Goal: Transaction & Acquisition: Purchase product/service

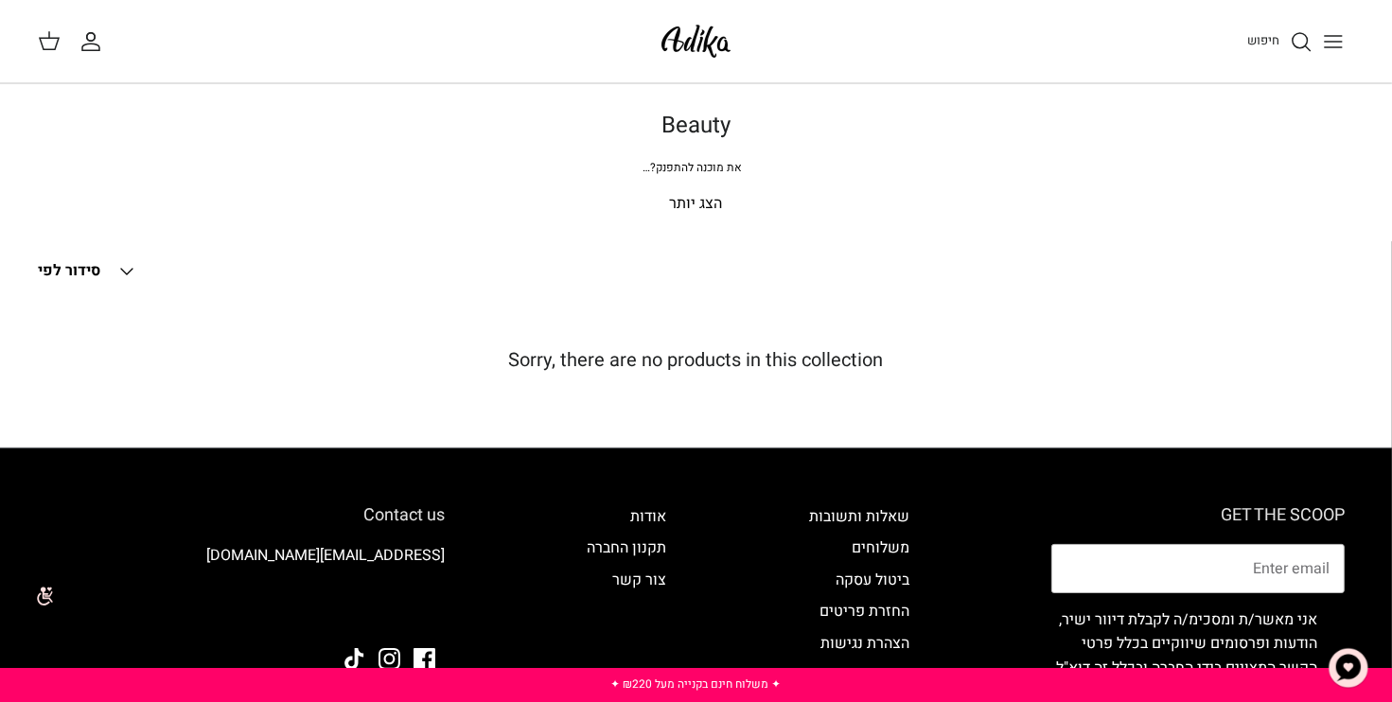
click at [1297, 39] on icon "חיפוש" at bounding box center [1301, 41] width 23 height 23
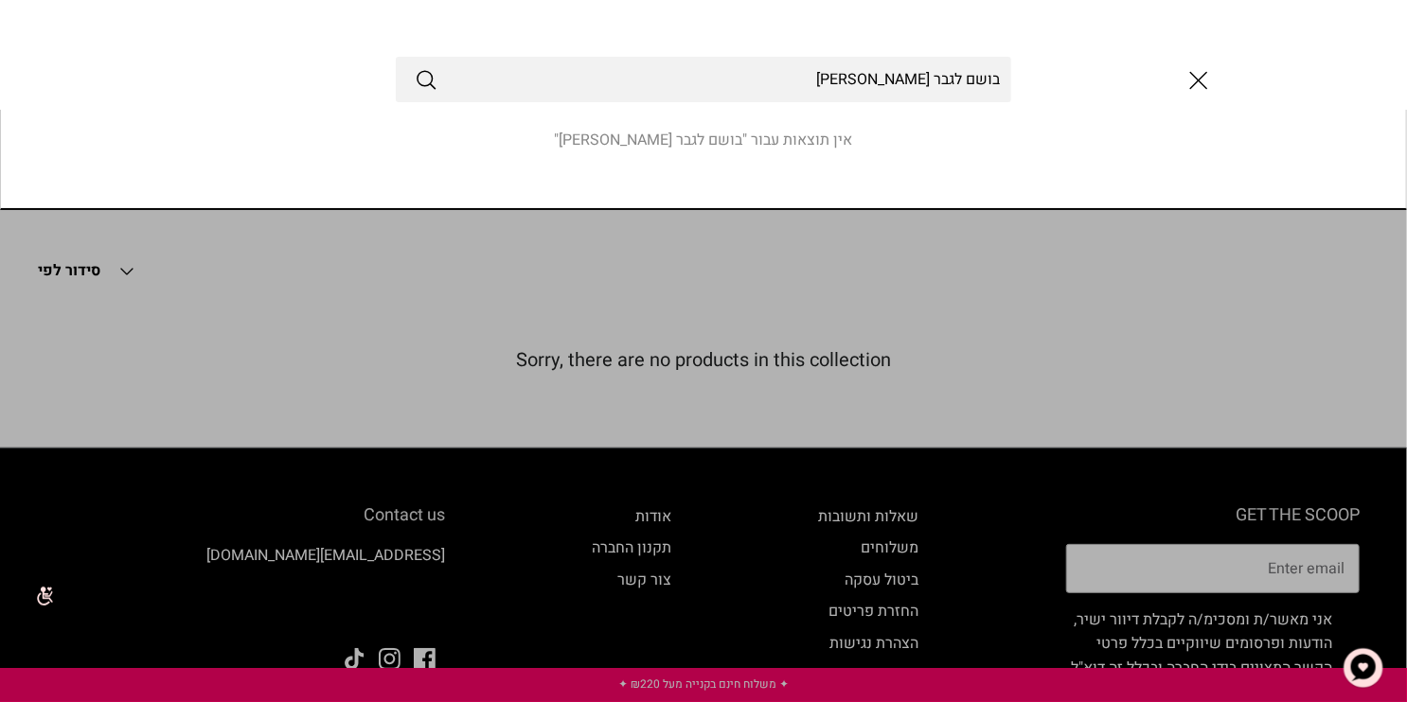
type input "בושם לגבר [PERSON_NAME]"
click at [415, 67] on button "Submit" at bounding box center [426, 79] width 23 height 25
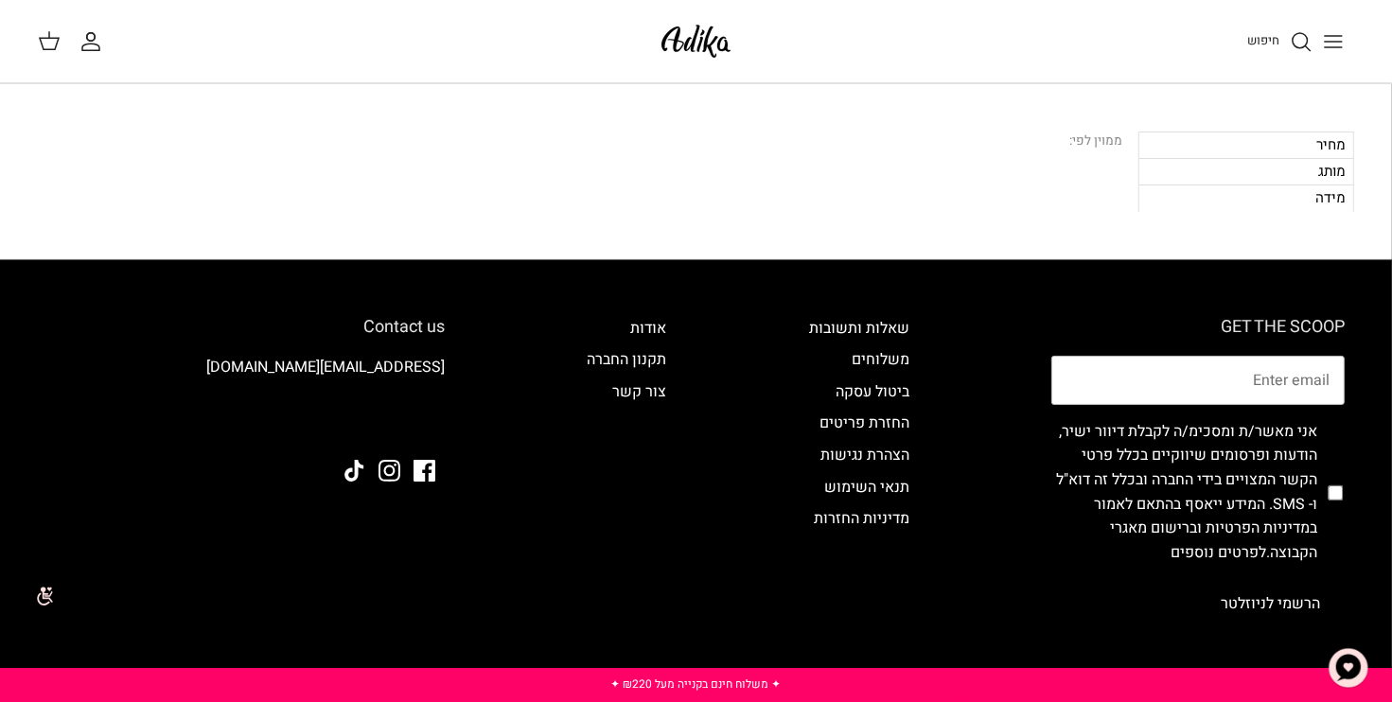
click at [1295, 35] on icon "חיפוש" at bounding box center [1301, 41] width 23 height 23
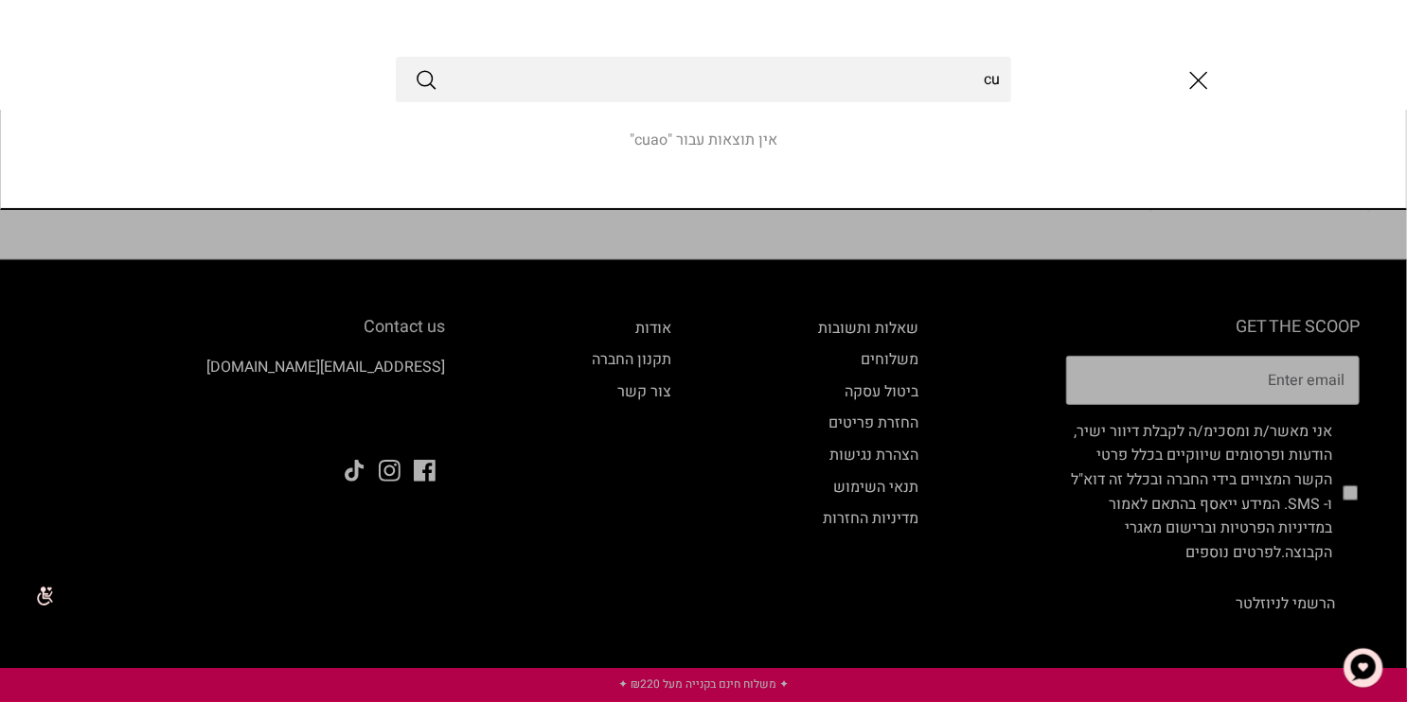
type input "c"
type input "בושם לגבר"
click at [415, 67] on button "Submit" at bounding box center [426, 79] width 23 height 25
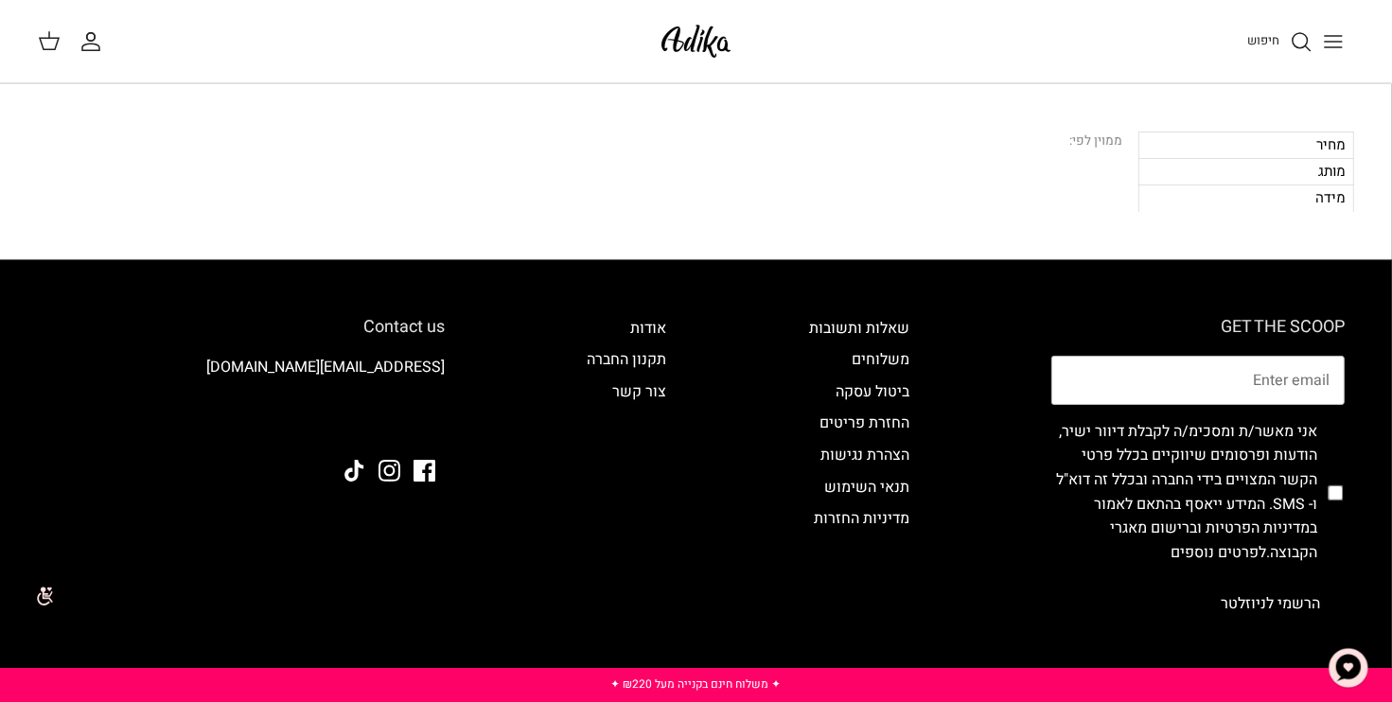
click at [1279, 177] on div "מותג" at bounding box center [1247, 171] width 216 height 27
click at [1337, 169] on div "מותג" at bounding box center [1247, 171] width 216 height 27
